Goal: Task Accomplishment & Management: Complete application form

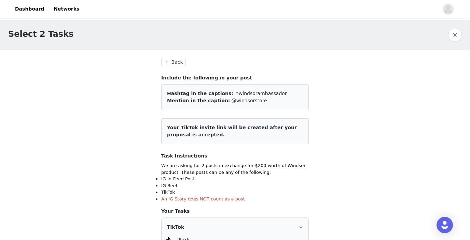
click at [177, 61] on button "Back" at bounding box center [173, 62] width 25 height 8
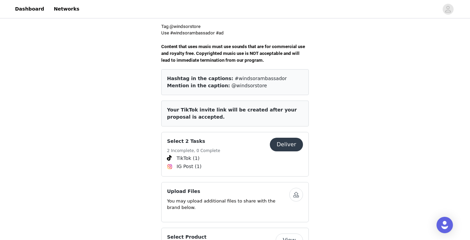
scroll to position [240, 0]
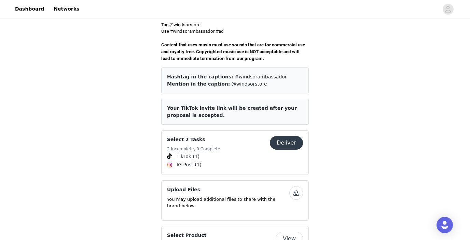
click at [202, 105] on span "Your TikTok invite link will be created after your proposal is accepted." at bounding box center [232, 111] width 130 height 13
click at [213, 111] on article "Your TikTok invite link will be created after your proposal is accepted." at bounding box center [234, 112] width 147 height 26
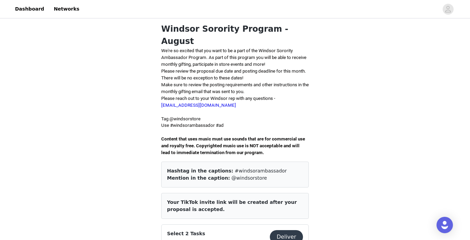
scroll to position [0, 0]
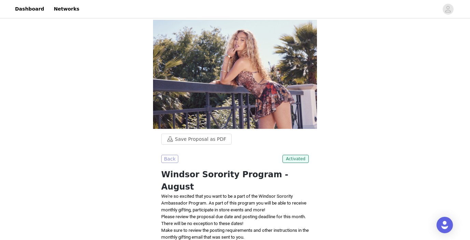
click at [165, 159] on button "Back" at bounding box center [169, 159] width 17 height 8
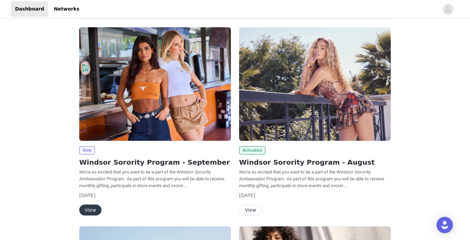
scroll to position [30, 0]
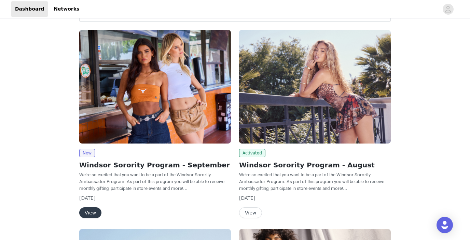
click at [247, 213] on button "View" at bounding box center [250, 212] width 23 height 11
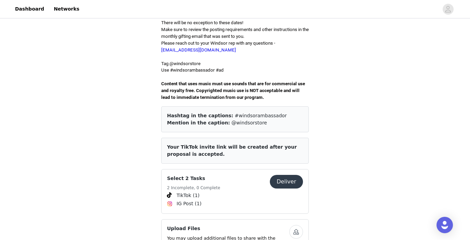
scroll to position [201, 0]
click at [239, 144] on span "Your TikTok invite link will be created after your proposal is accepted." at bounding box center [232, 150] width 130 height 13
click at [208, 144] on span "Your TikTok invite link will be created after your proposal is accepted." at bounding box center [232, 150] width 130 height 13
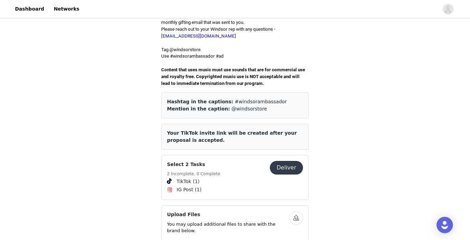
scroll to position [232, 0]
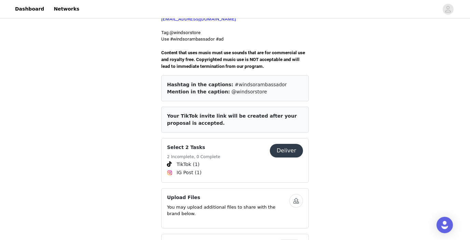
click at [285, 144] on button "Deliver" at bounding box center [286, 151] width 33 height 14
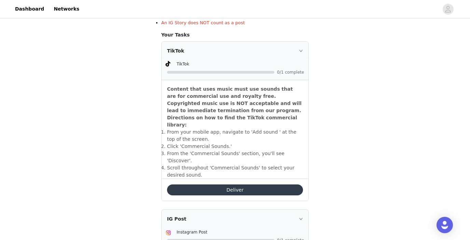
scroll to position [185, 0]
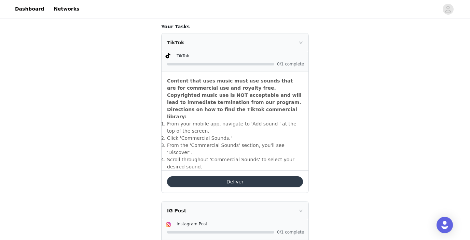
click at [201, 176] on button "Deliver" at bounding box center [235, 181] width 136 height 11
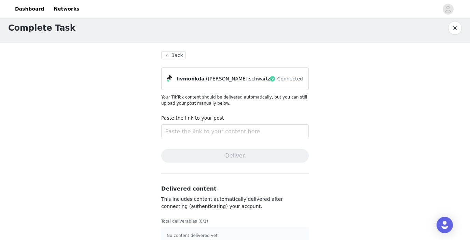
scroll to position [19, 0]
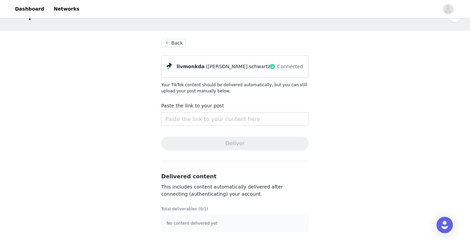
click at [183, 43] on button "Back" at bounding box center [173, 43] width 25 height 8
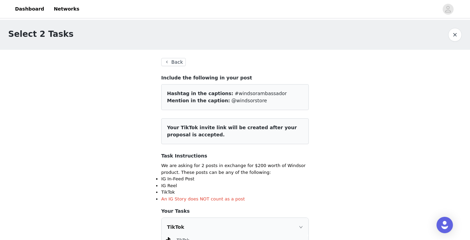
click at [168, 63] on button "Back" at bounding box center [173, 62] width 25 height 8
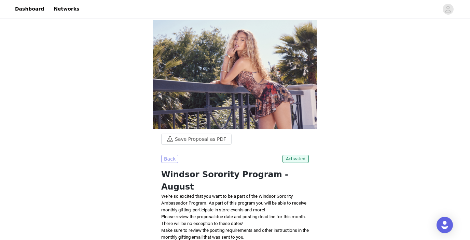
click at [170, 157] on button "Back" at bounding box center [169, 159] width 17 height 8
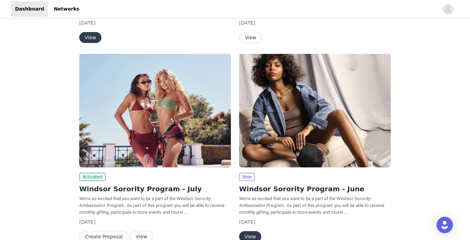
scroll to position [218, 0]
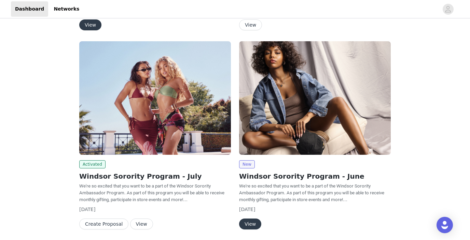
click at [135, 226] on button "View" at bounding box center [141, 224] width 23 height 11
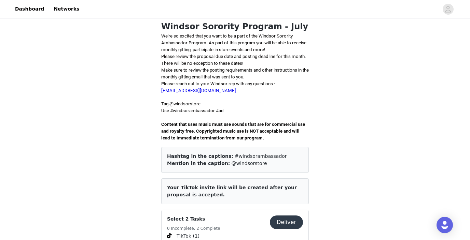
scroll to position [162, 0]
click at [283, 215] on div "Select 2 Tasks 0 Incomplete, 2 Complete Deliver" at bounding box center [235, 223] width 136 height 17
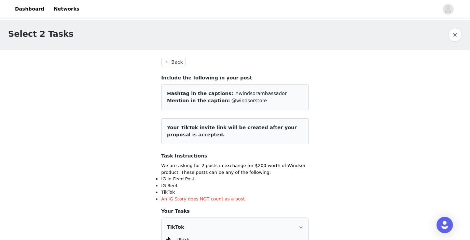
click at [176, 63] on button "Back" at bounding box center [173, 62] width 25 height 8
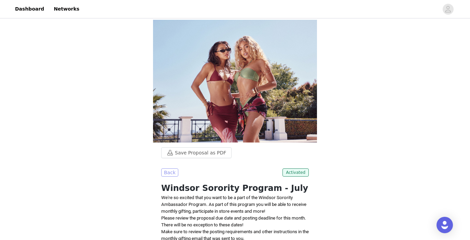
click at [169, 169] on button "Back" at bounding box center [169, 173] width 17 height 8
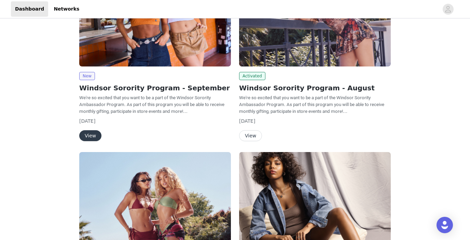
scroll to position [111, 0]
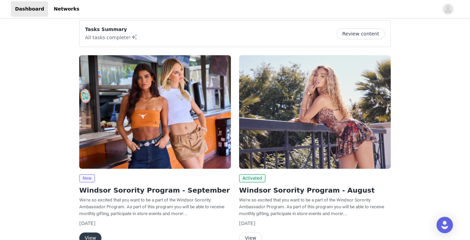
scroll to position [4, 0]
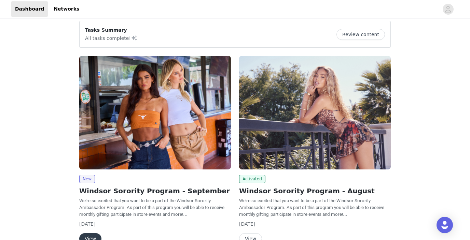
click at [364, 31] on button "Review content" at bounding box center [360, 34] width 48 height 11
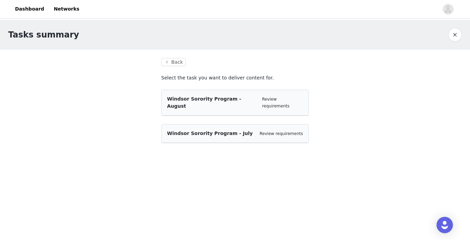
click at [236, 100] on span "Windsor Sorority Program - August" at bounding box center [204, 102] width 74 height 13
click at [276, 100] on link "Review requirements" at bounding box center [275, 103] width 27 height 12
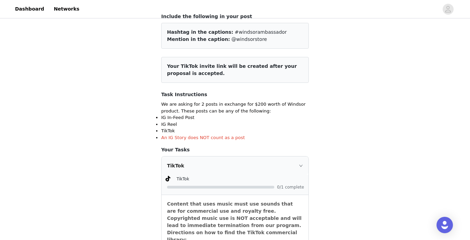
scroll to position [58, 0]
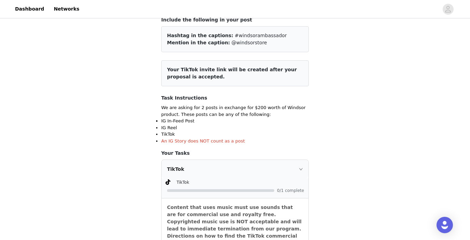
click at [220, 71] on span "Your TikTok invite link will be created after your proposal is accepted." at bounding box center [232, 73] width 130 height 13
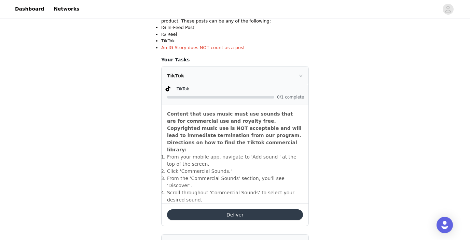
scroll to position [156, 0]
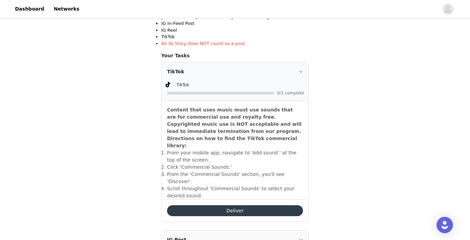
click at [226, 205] on button "Deliver" at bounding box center [235, 210] width 136 height 11
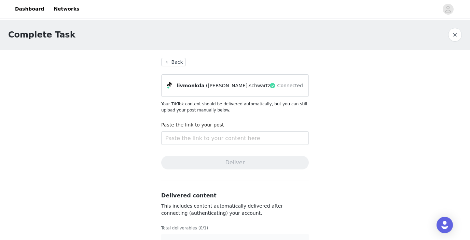
scroll to position [19, 0]
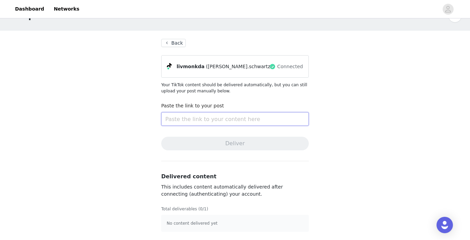
click at [194, 117] on input "text" at bounding box center [234, 119] width 147 height 14
